Goal: Task Accomplishment & Management: Complete application form

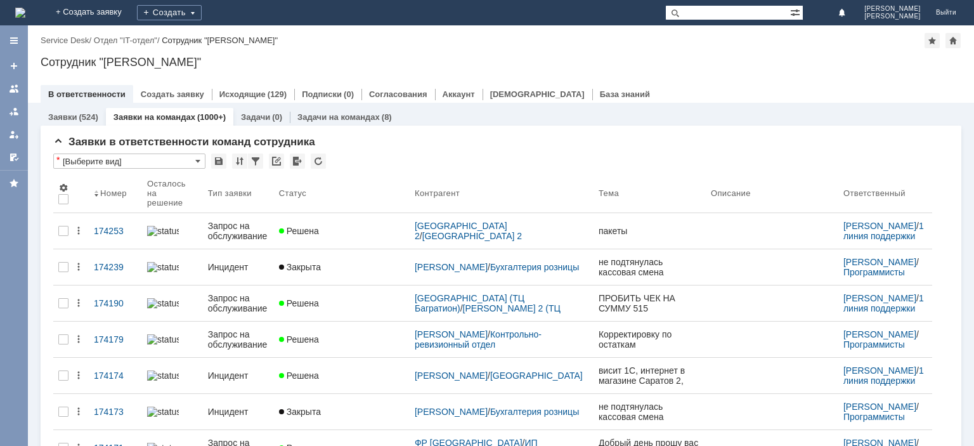
click at [129, 11] on link "+ Создать заявку" at bounding box center [88, 12] width 81 height 25
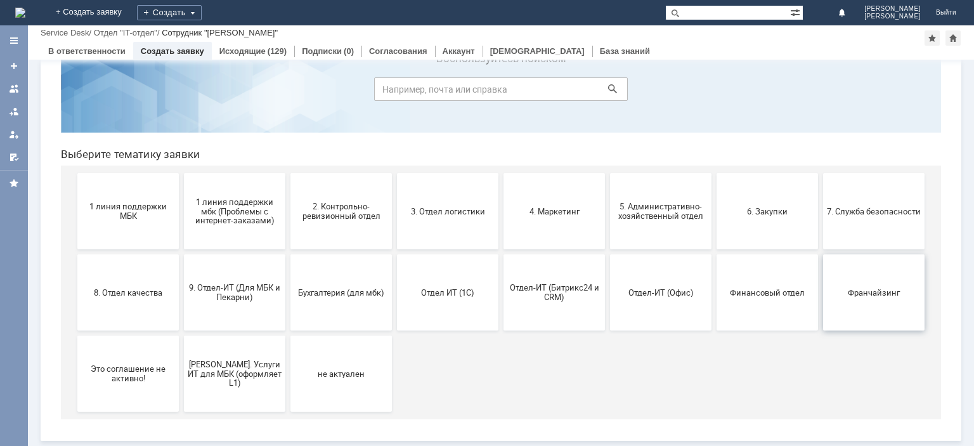
scroll to position [53, 0]
click at [860, 287] on button "Франчайзинг" at bounding box center [874, 293] width 102 height 76
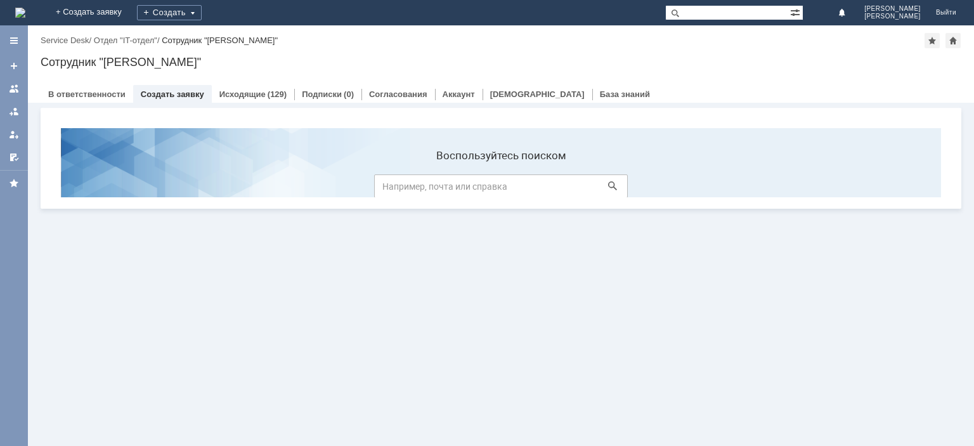
scroll to position [0, 0]
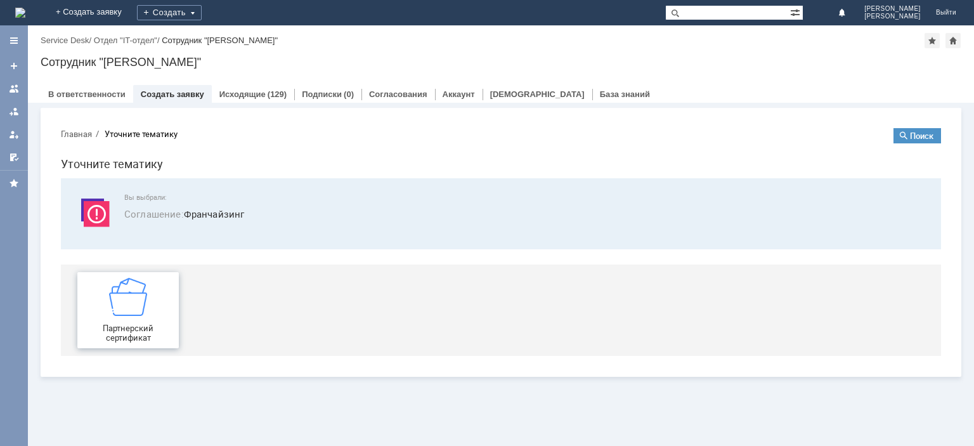
click at [148, 322] on div "Партнерский сертификат" at bounding box center [128, 310] width 94 height 65
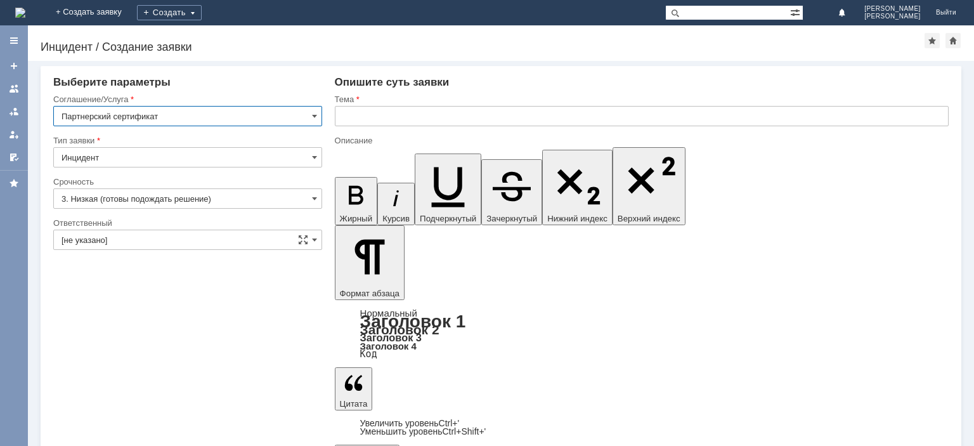
click at [410, 110] on input "text" at bounding box center [642, 116] width 614 height 20
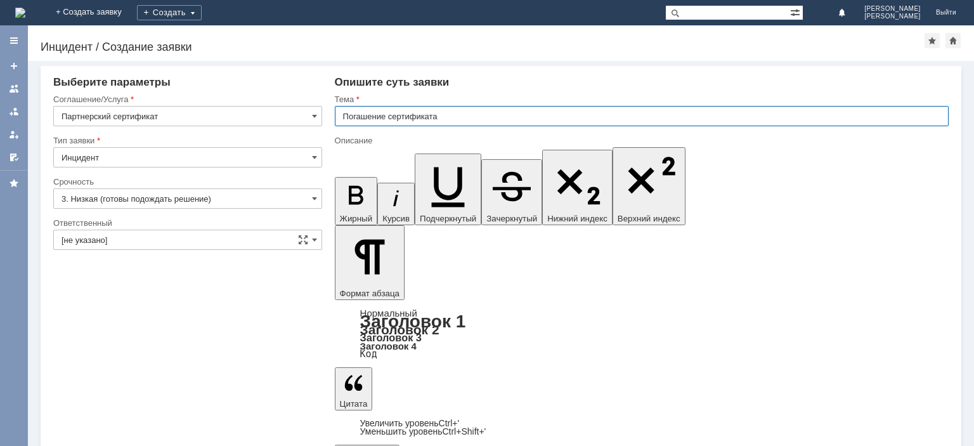
type input "Погашение сертификата"
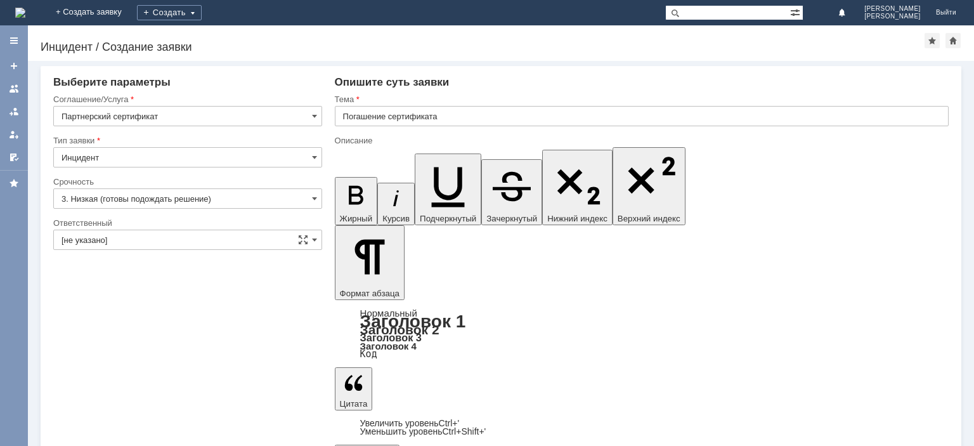
scroll to position [90, 5]
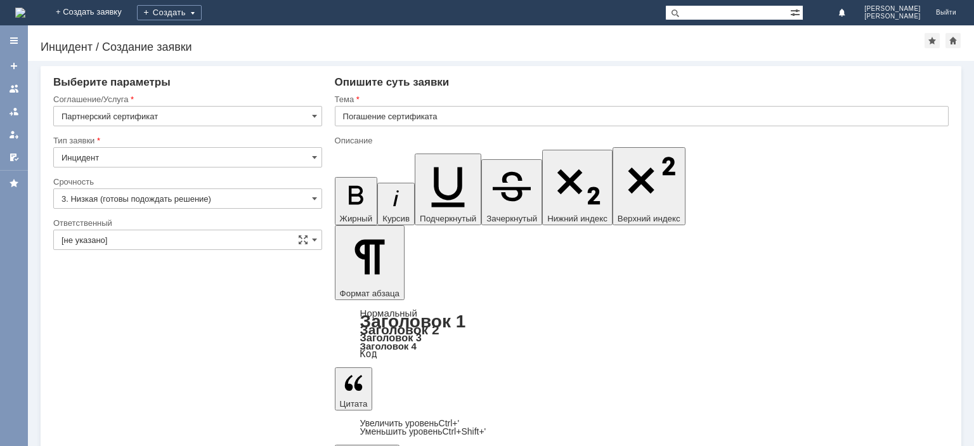
drag, startPoint x: 384, startPoint y: 3780, endPoint x: 487, endPoint y: 3782, distance: 103.4
copy div "Магазин (МБК Псков 3) ИП [PERSON_NAME]"
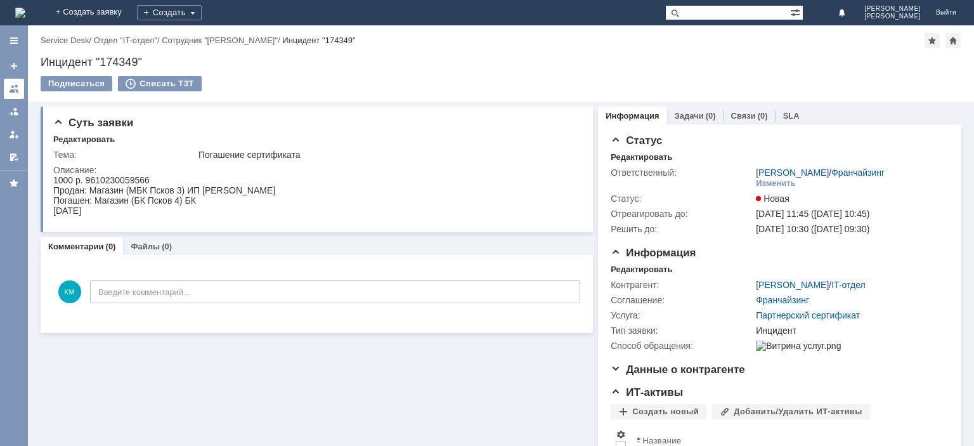
click at [15, 91] on div at bounding box center [14, 89] width 10 height 10
